Goal: Information Seeking & Learning: Understand process/instructions

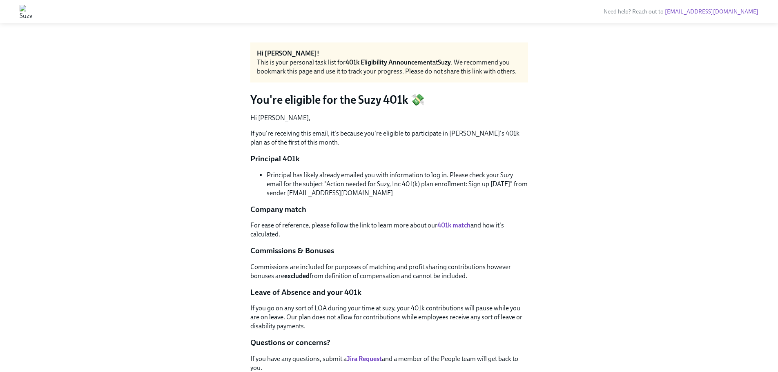
click at [32, 12] on img at bounding box center [26, 11] width 13 height 13
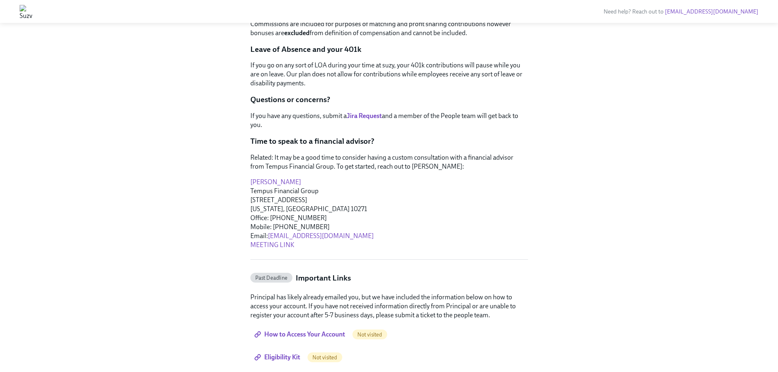
scroll to position [276, 0]
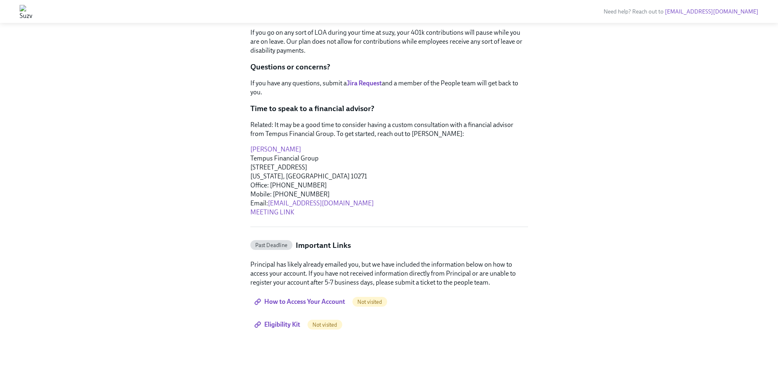
click at [327, 303] on span "How to Access Your Account" at bounding box center [300, 302] width 89 height 8
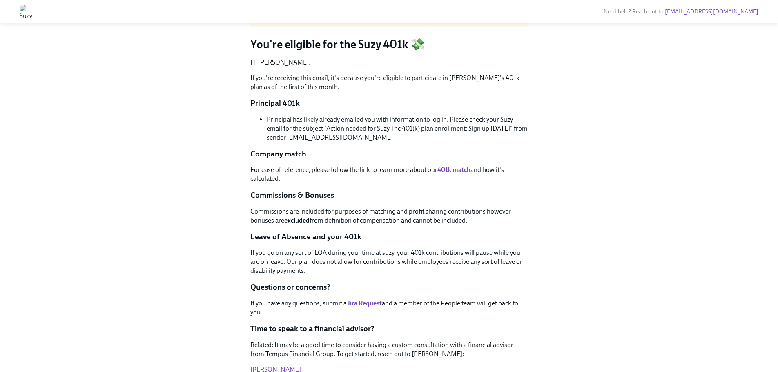
scroll to position [0, 0]
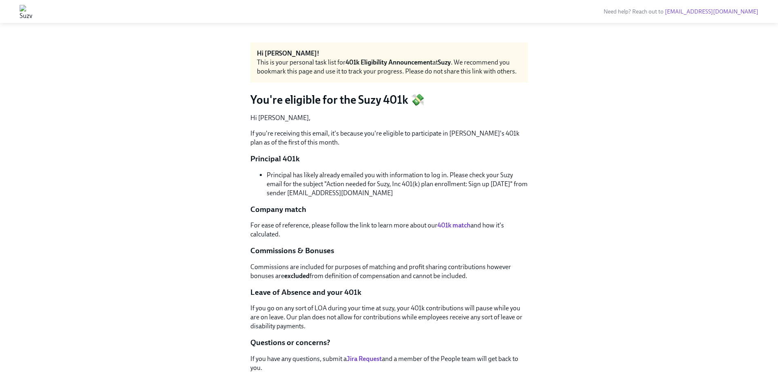
click at [324, 281] on div "Hi [PERSON_NAME]! This is your personal task list for 401k Eligibility Announce…" at bounding box center [389, 335] width 278 height 586
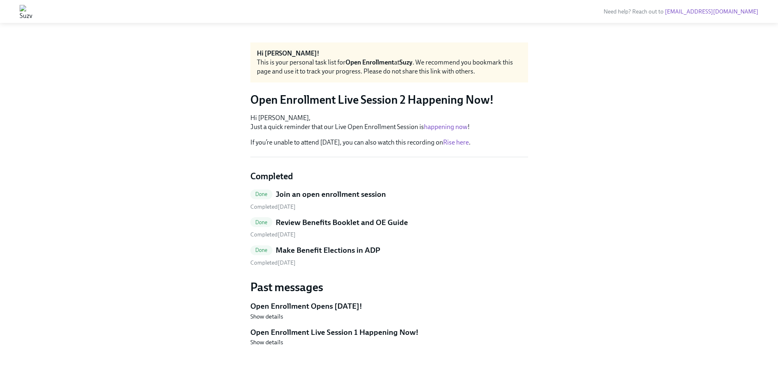
scroll to position [7, 0]
